Goal: Check status: Check status

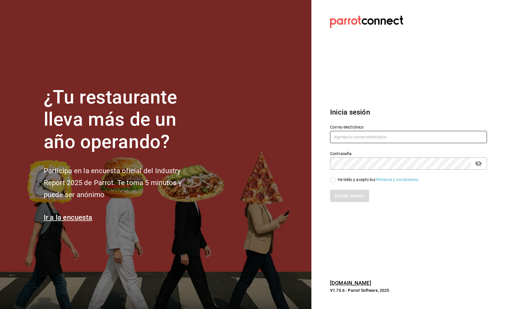
click at [346, 137] on input "text" at bounding box center [408, 137] width 157 height 12
click at [378, 138] on input "text" at bounding box center [408, 137] width 157 height 12
type input "sara@cafe-b.com"
click at [336, 179] on span "He leído y acepto los Términos y condiciones." at bounding box center [377, 180] width 84 height 6
click at [335, 179] on input "He leído y acepto los Términos y condiciones." at bounding box center [332, 179] width 5 height 5
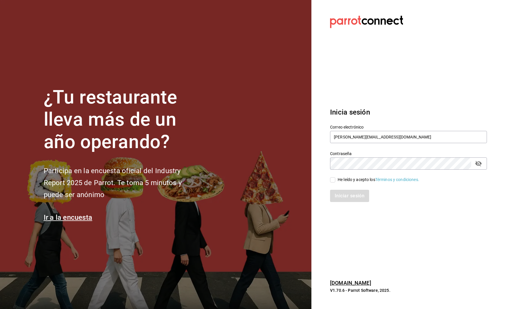
checkbox input "true"
click at [345, 196] on button "Iniciar sesión" at bounding box center [350, 196] width 40 height 12
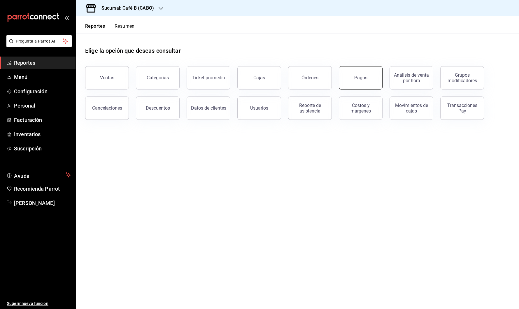
click at [358, 87] on button "Pagos" at bounding box center [361, 77] width 44 height 23
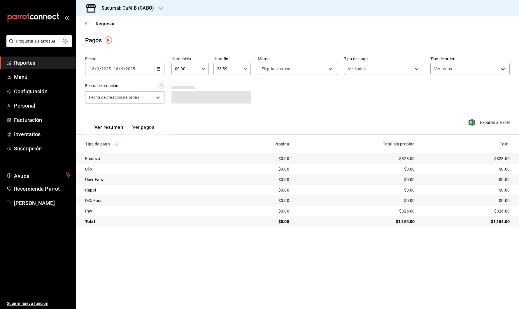
click at [157, 69] on \(Stroke\) "button" at bounding box center [158, 68] width 3 height 3
click at [129, 146] on li "Rango de fechas" at bounding box center [112, 151] width 55 height 13
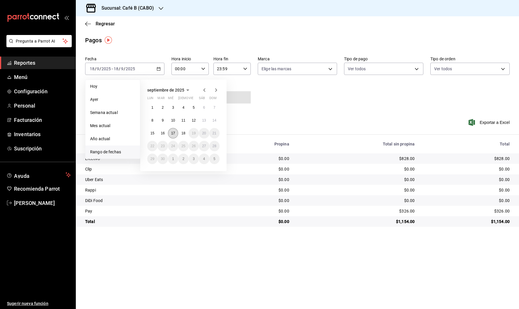
click at [174, 135] on button "17" at bounding box center [173, 133] width 10 height 10
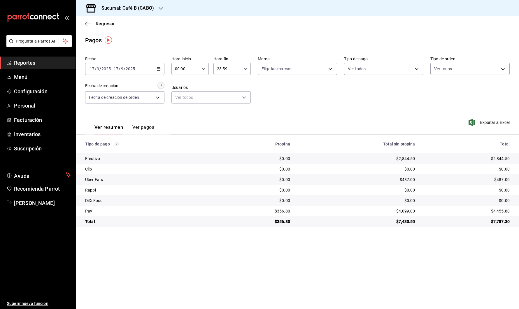
click at [146, 9] on h3 "Sucursal: Café B (CABO)" at bounding box center [125, 8] width 57 height 7
click at [128, 38] on div "Café B (CDMX)" at bounding box center [119, 38] width 78 height 6
